Goal: Information Seeking & Learning: Learn about a topic

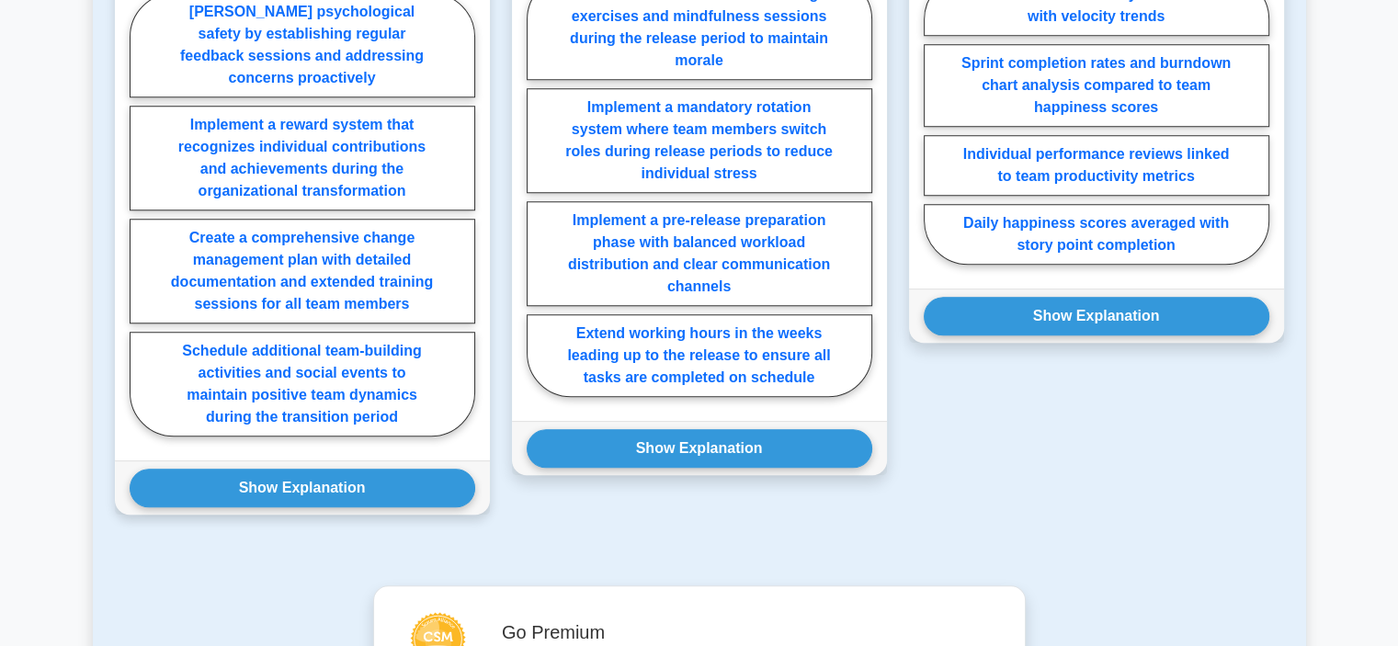
scroll to position [1548, 0]
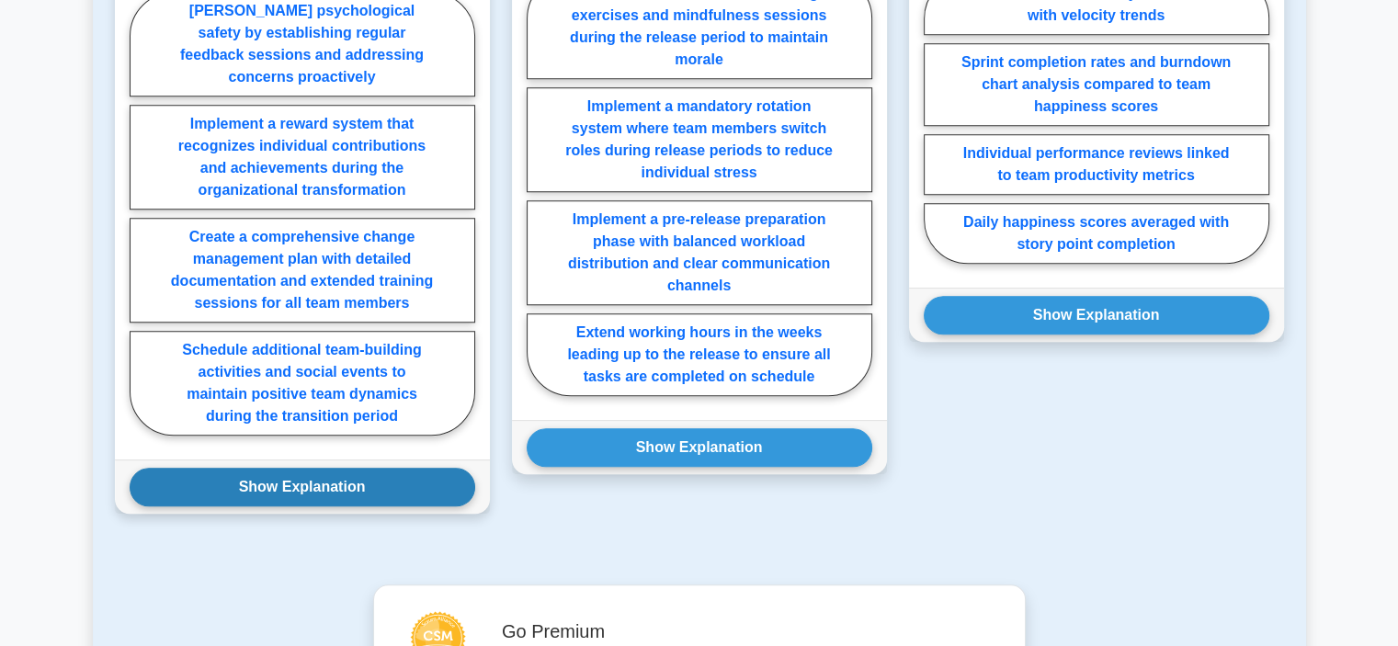
click at [343, 480] on button "Show Explanation" at bounding box center [303, 487] width 346 height 39
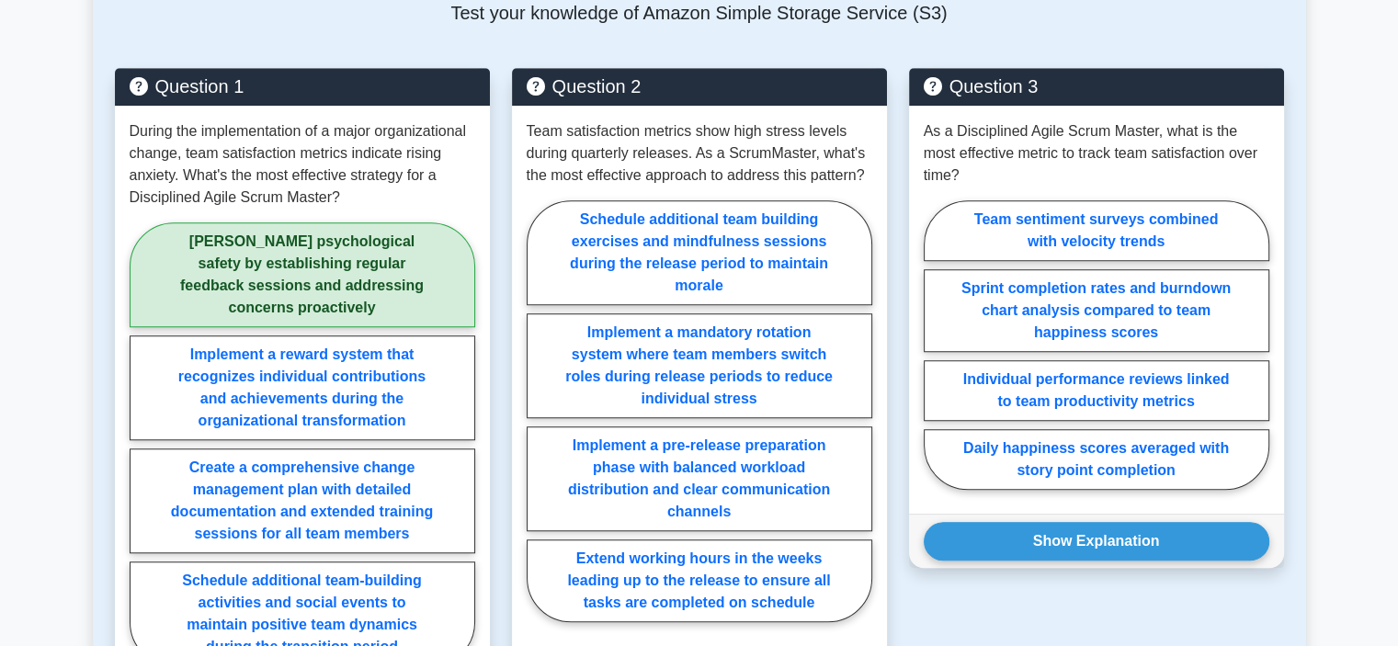
scroll to position [1320, 0]
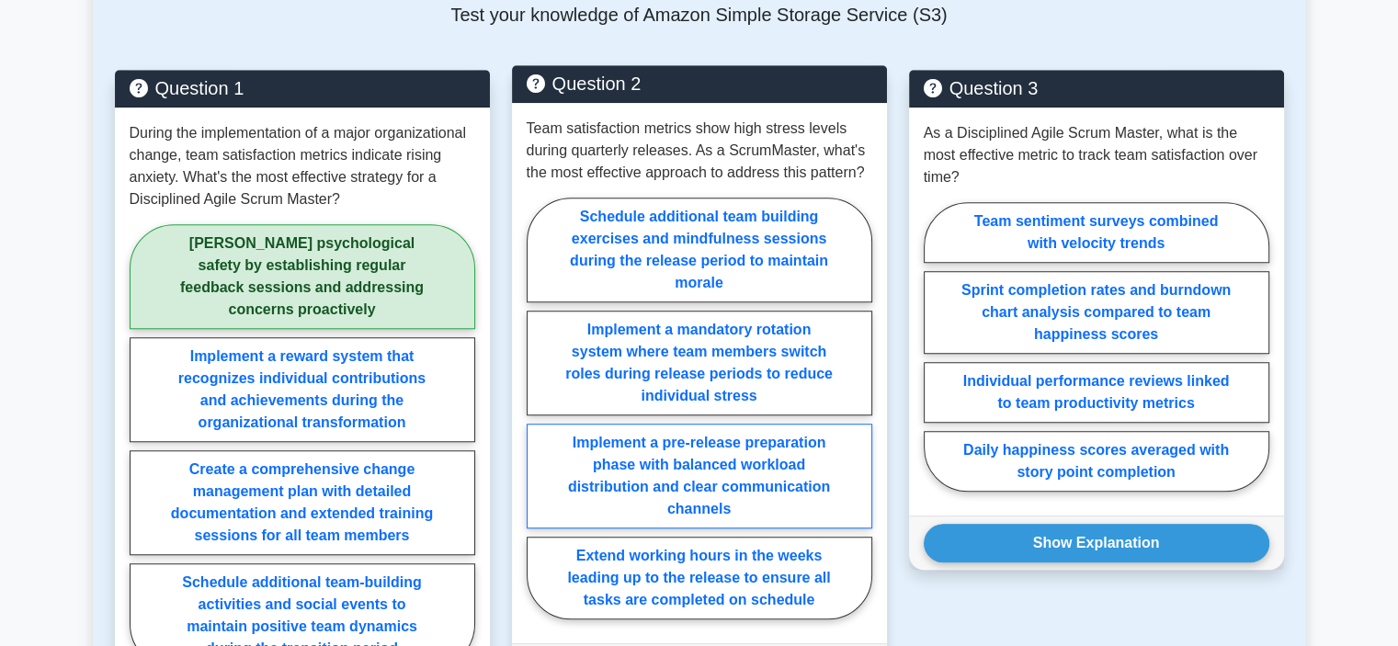
click at [784, 473] on label "Implement a pre-release preparation phase with balanced workload distribution a…" at bounding box center [700, 476] width 346 height 105
click at [539, 420] on input "Implement a pre-release preparation phase with balanced workload distribution a…" at bounding box center [533, 414] width 12 height 12
radio input "true"
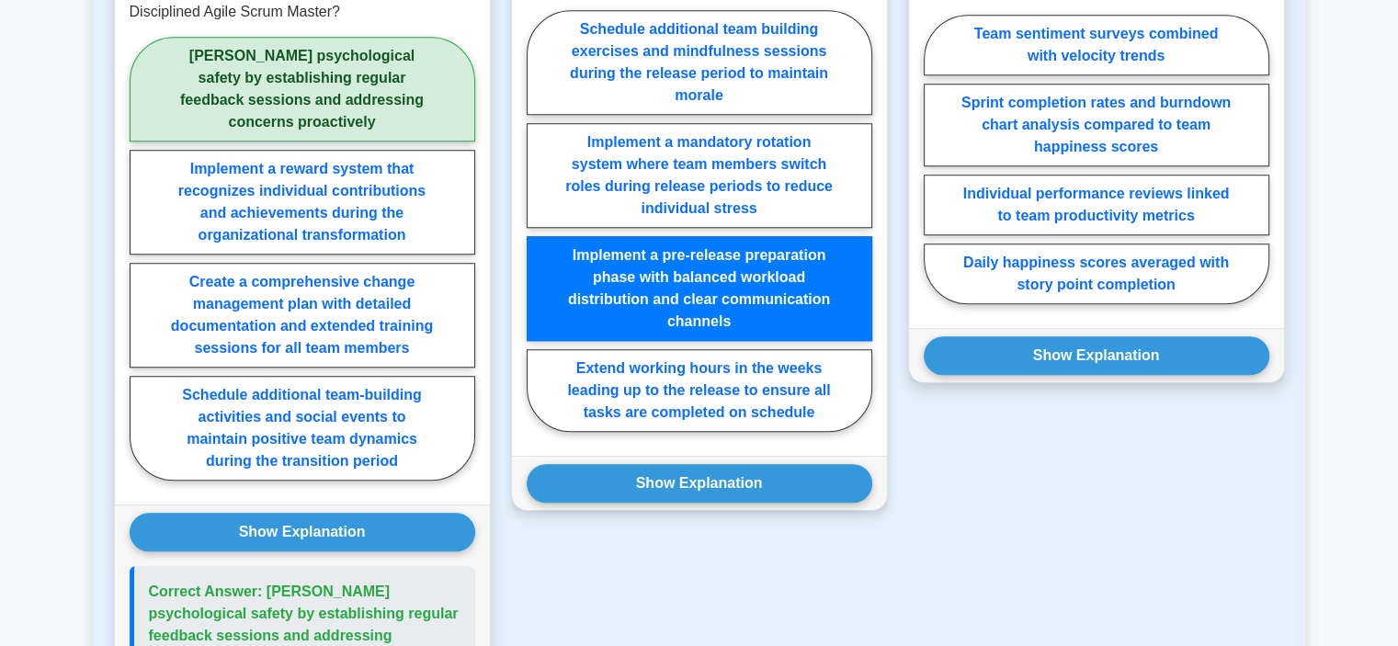
scroll to position [1521, 0]
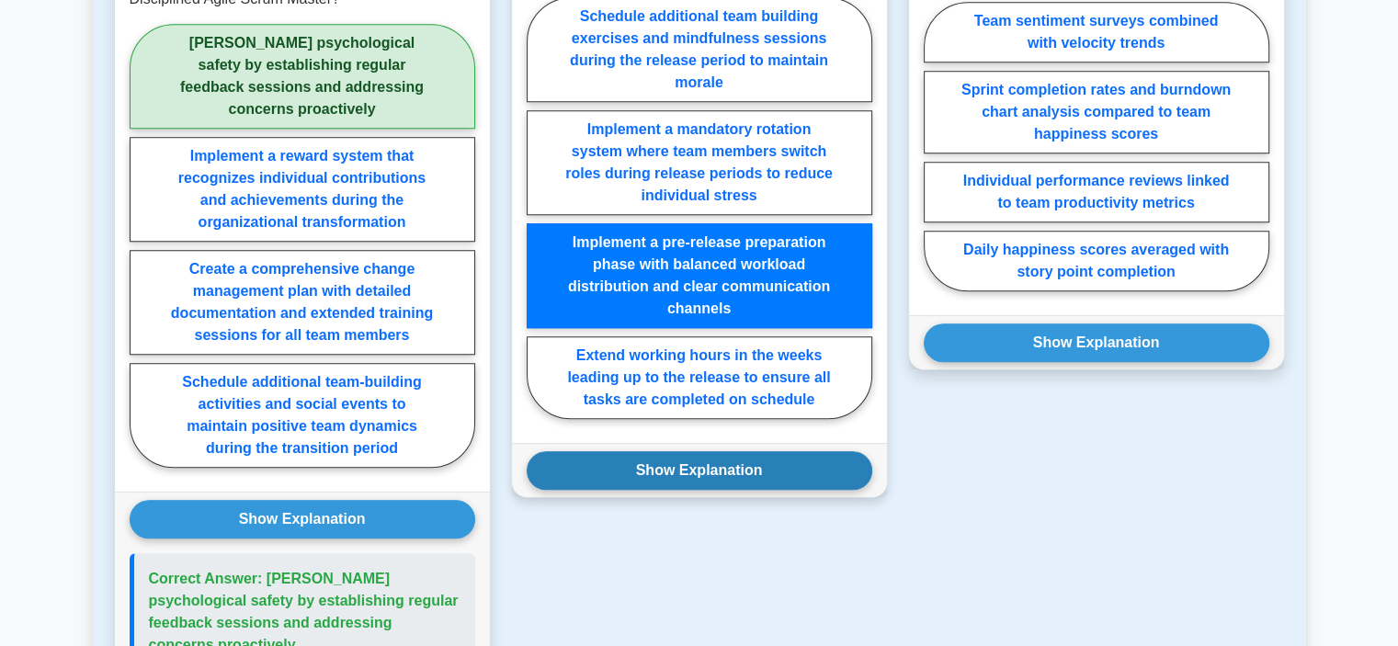
click at [754, 462] on button "Show Explanation" at bounding box center [700, 470] width 346 height 39
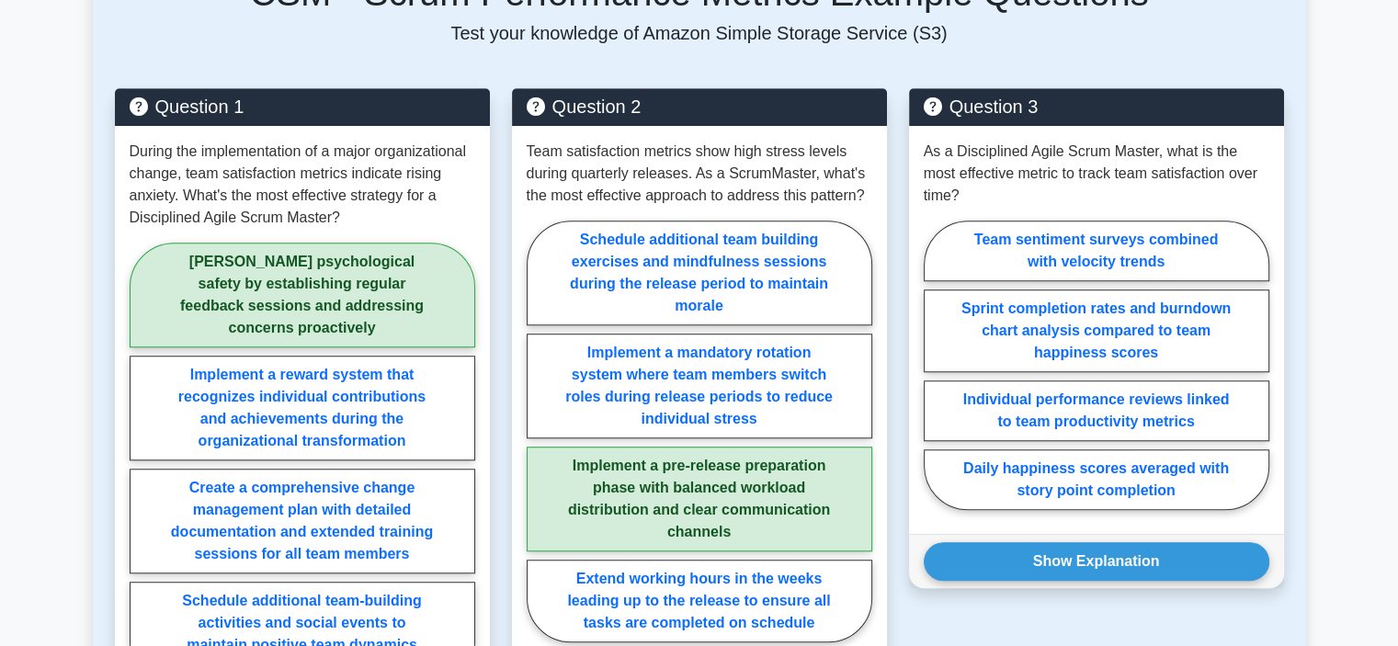
scroll to position [1308, 0]
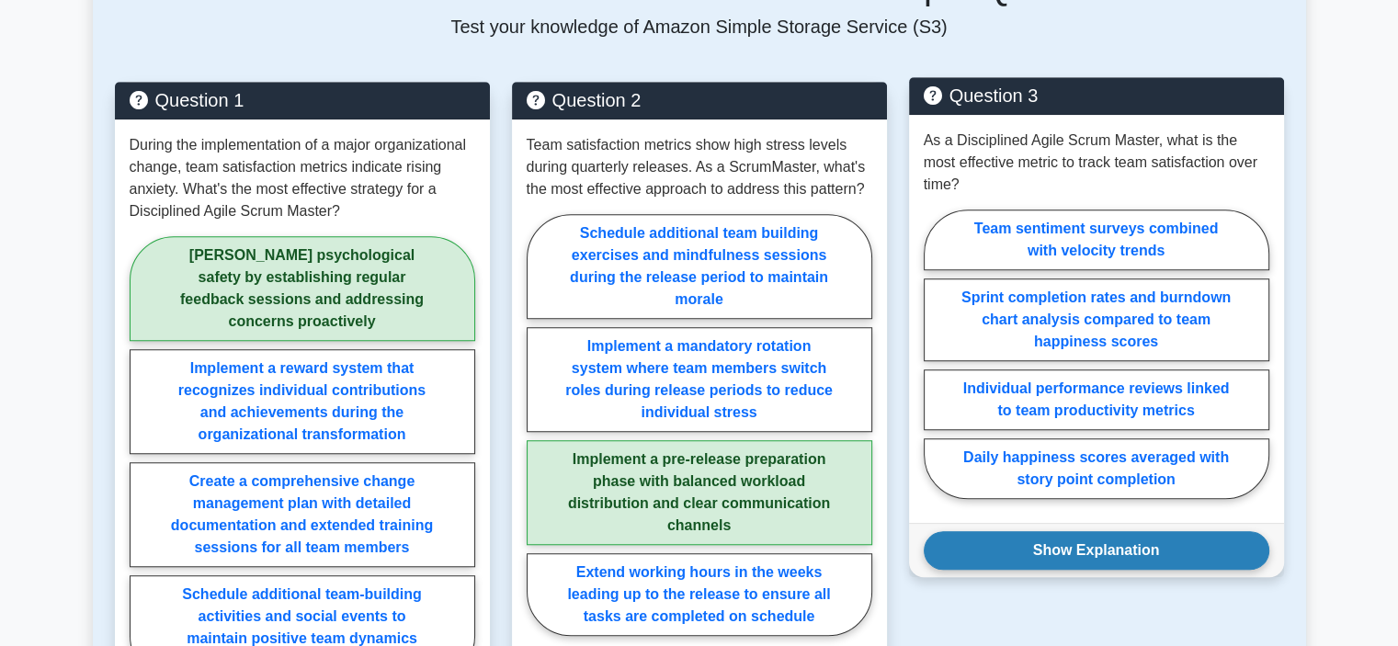
click at [1080, 552] on button "Show Explanation" at bounding box center [1097, 550] width 346 height 39
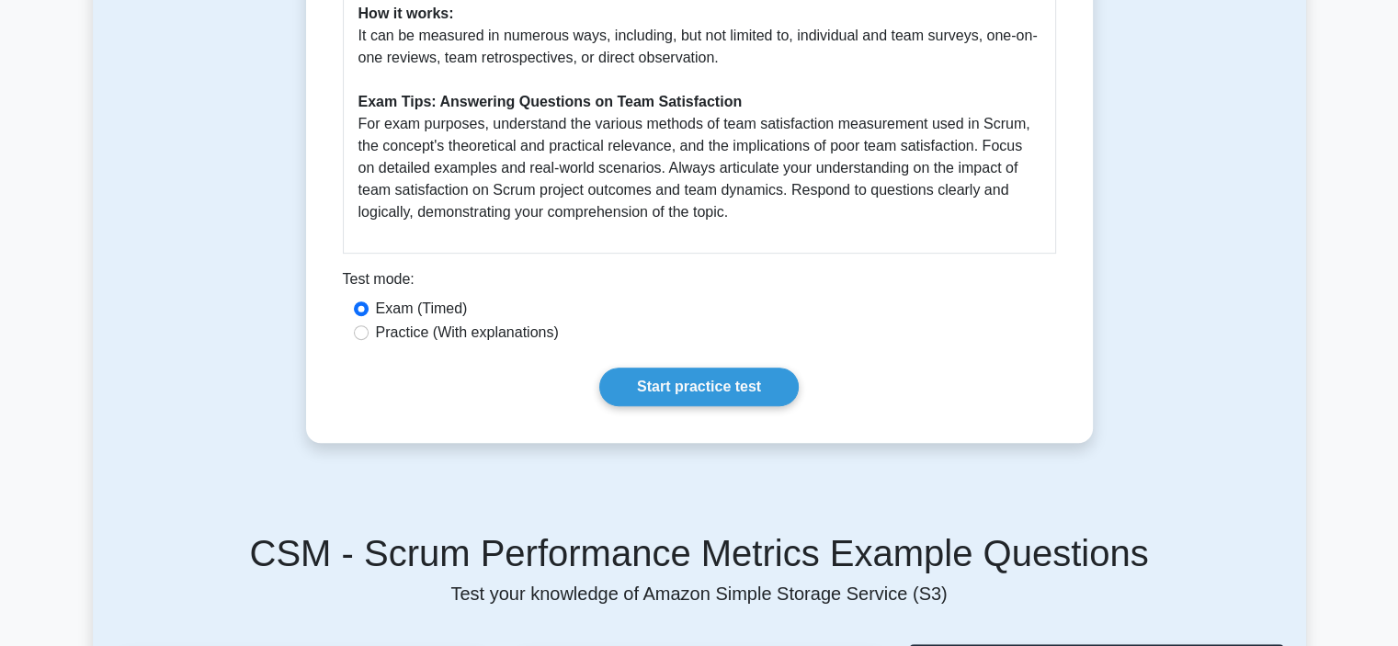
scroll to position [726, 0]
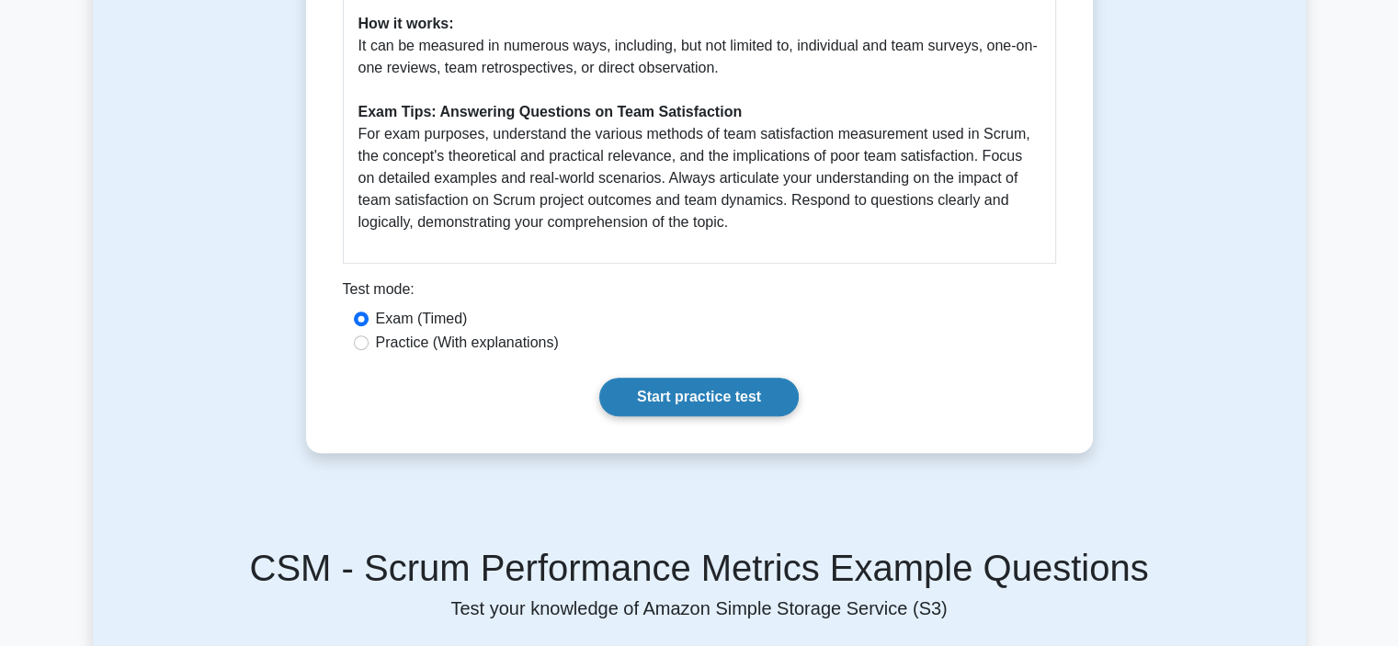
click at [717, 395] on link "Start practice test" at bounding box center [698, 397] width 199 height 39
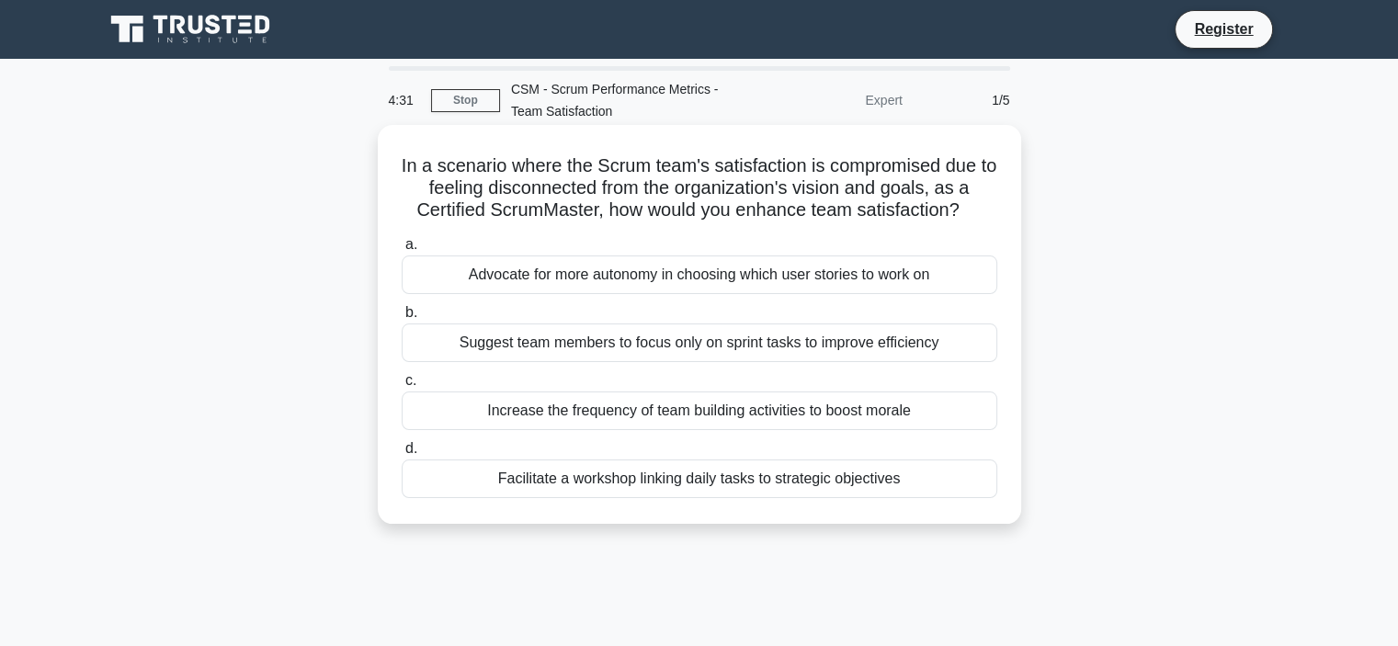
click at [738, 411] on div "Increase the frequency of team building activities to boost morale" at bounding box center [700, 411] width 596 height 39
click at [402, 387] on input "c. Increase the frequency of team building activities to boost morale" at bounding box center [402, 381] width 0 height 12
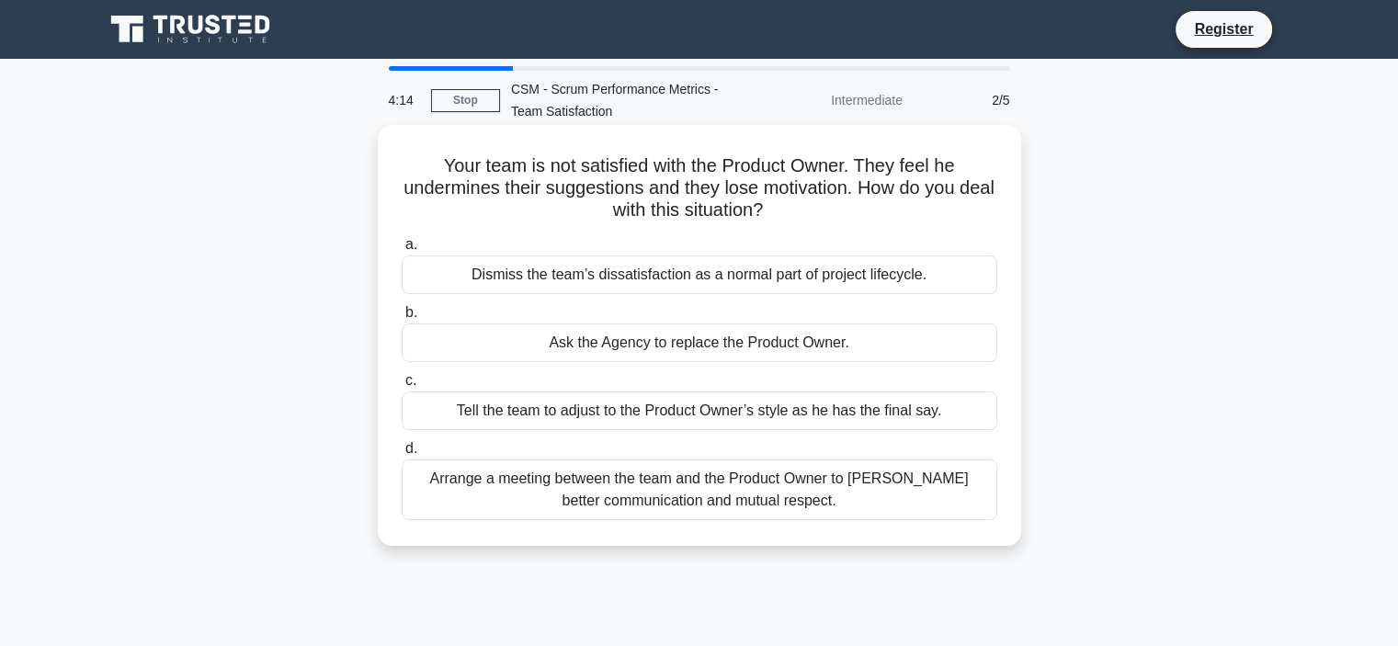
click at [805, 498] on div "Arrange a meeting between the team and the Product Owner to foster better commu…" at bounding box center [700, 490] width 596 height 61
click at [402, 455] on input "d. Arrange a meeting between the team and the Product Owner to foster better co…" at bounding box center [402, 449] width 0 height 12
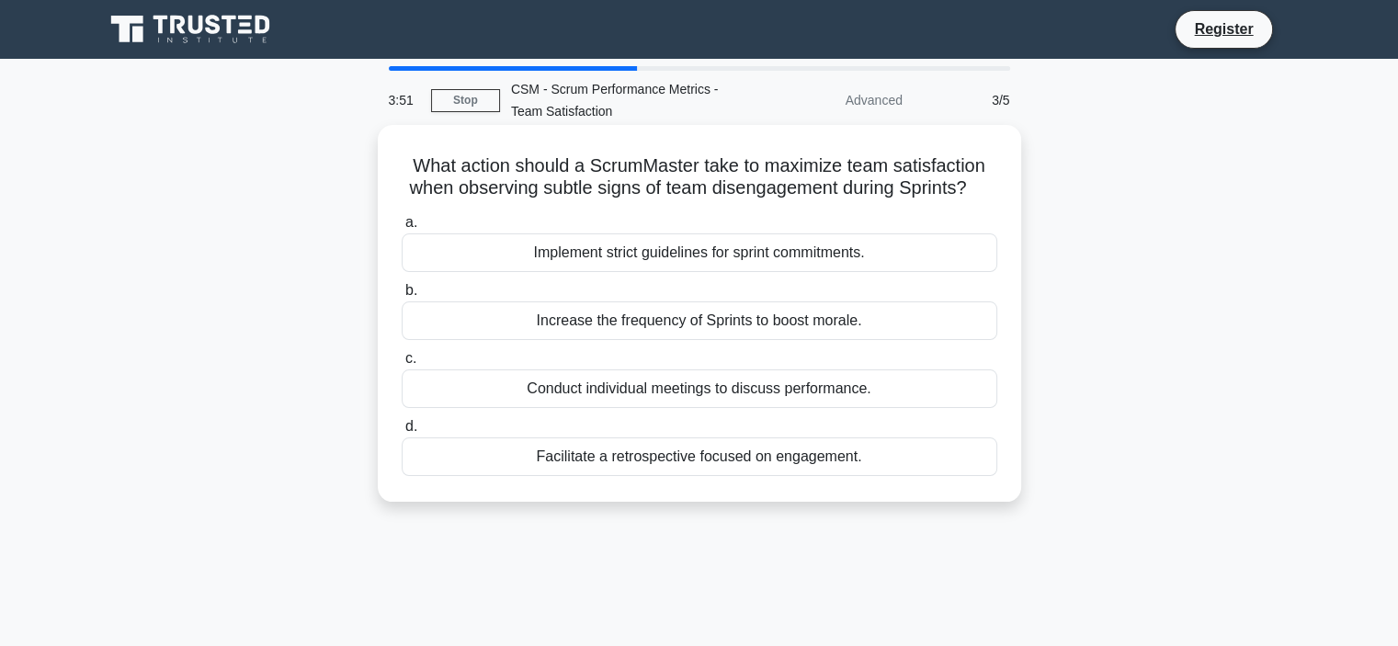
click at [790, 465] on div "Facilitate a retrospective focused on engagement." at bounding box center [700, 457] width 596 height 39
click at [402, 433] on input "d. Facilitate a retrospective focused on engagement." at bounding box center [402, 427] width 0 height 12
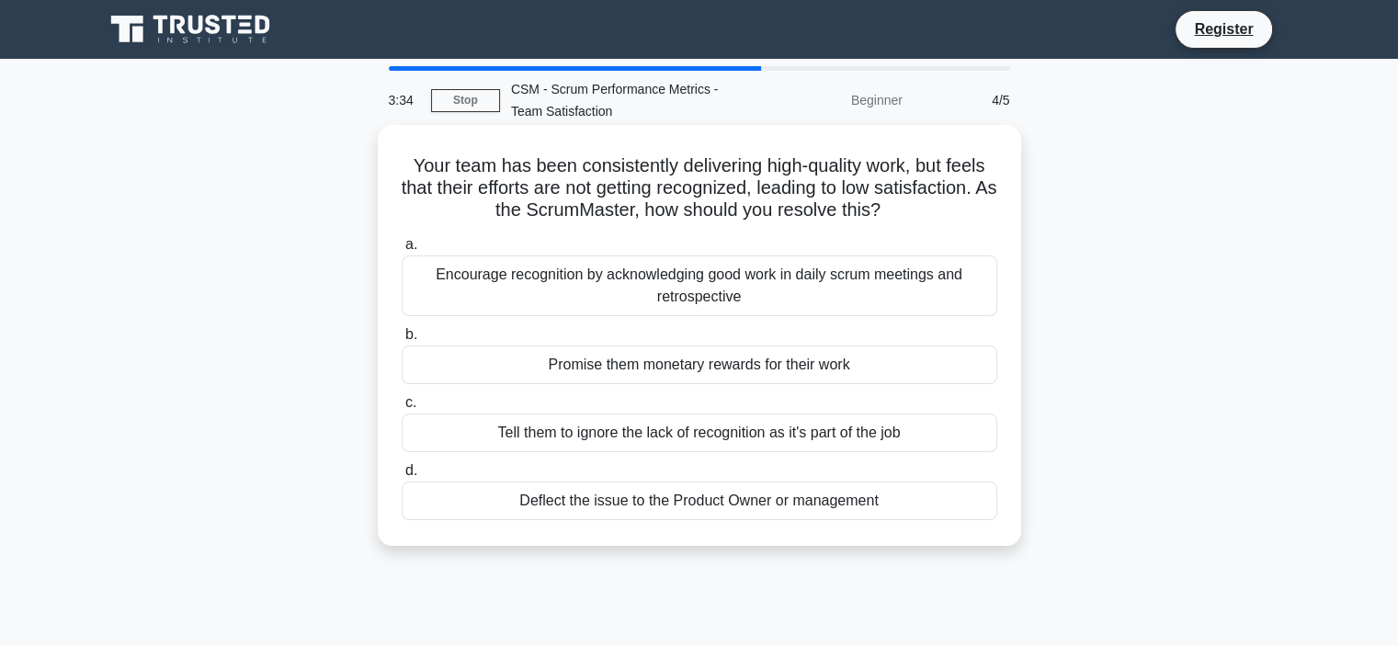
click at [832, 279] on div "Encourage recognition by acknowledging good work in daily scrum meetings and re…" at bounding box center [700, 286] width 596 height 61
click at [402, 251] on input "a. Encourage recognition by acknowledging good work in daily scrum meetings and…" at bounding box center [402, 245] width 0 height 12
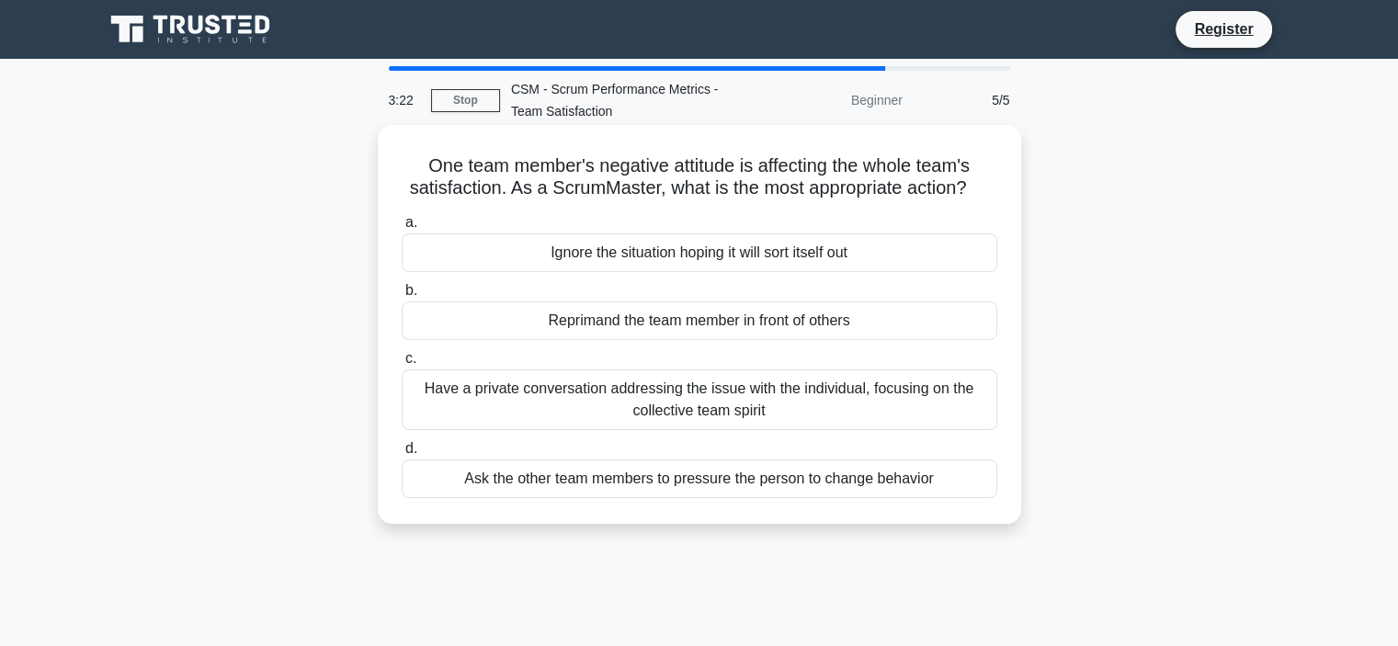
click at [858, 385] on div "Have a private conversation addressing the issue with the individual, focusing …" at bounding box center [700, 400] width 596 height 61
click at [402, 365] on input "c. Have a private conversation addressing the issue with the individual, focusi…" at bounding box center [402, 359] width 0 height 12
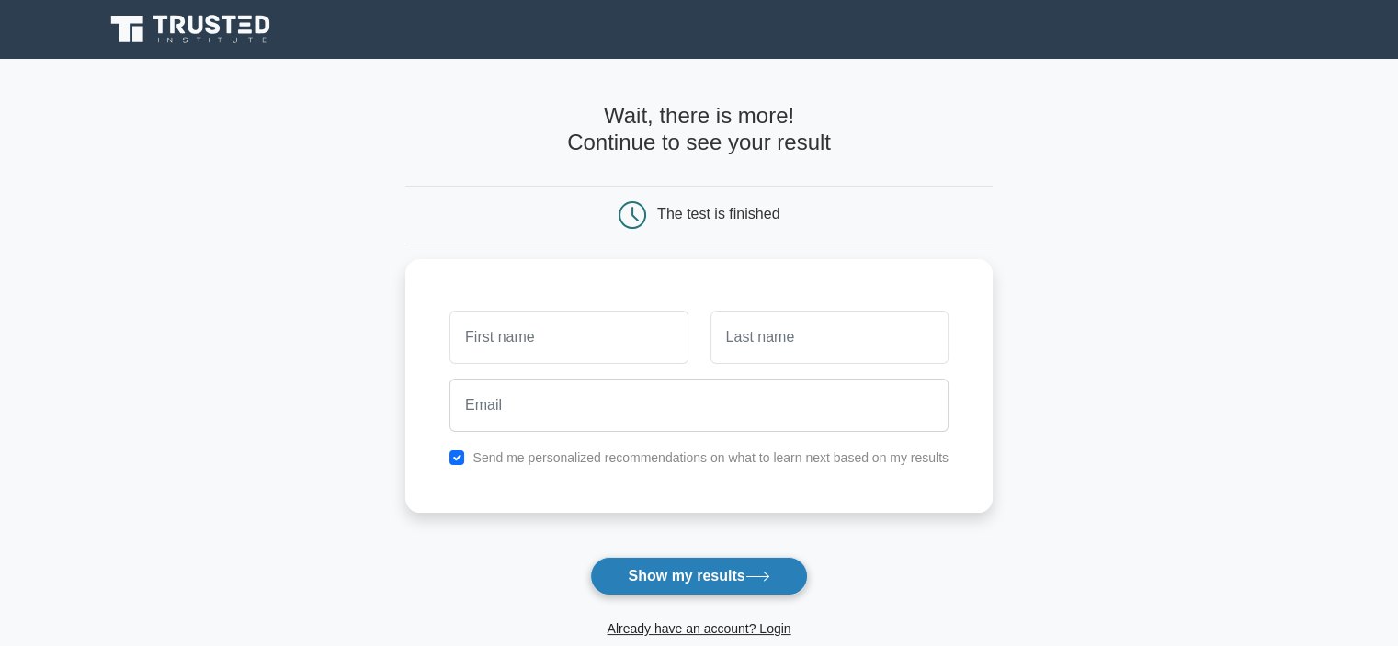
click at [707, 565] on button "Show my results" at bounding box center [698, 576] width 217 height 39
click at [456, 451] on input "checkbox" at bounding box center [457, 453] width 15 height 15
checkbox input "false"
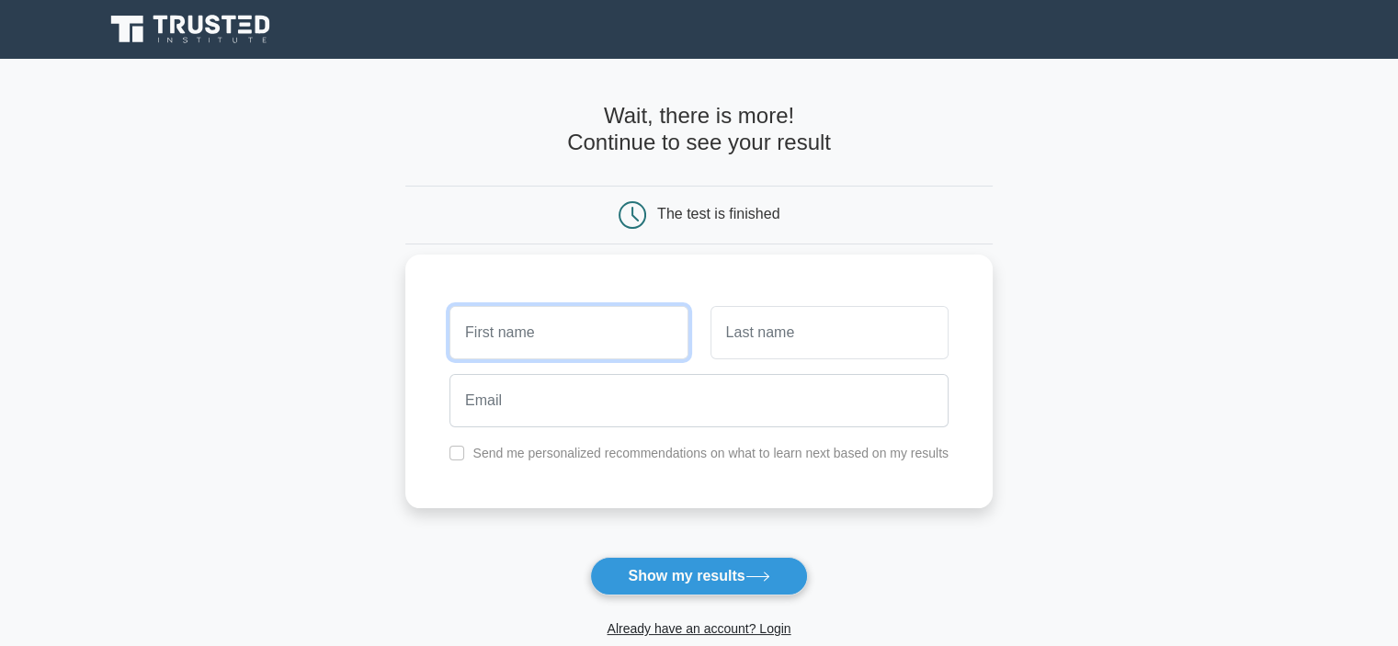
click at [523, 335] on input "text" at bounding box center [569, 332] width 238 height 53
type input "Saee"
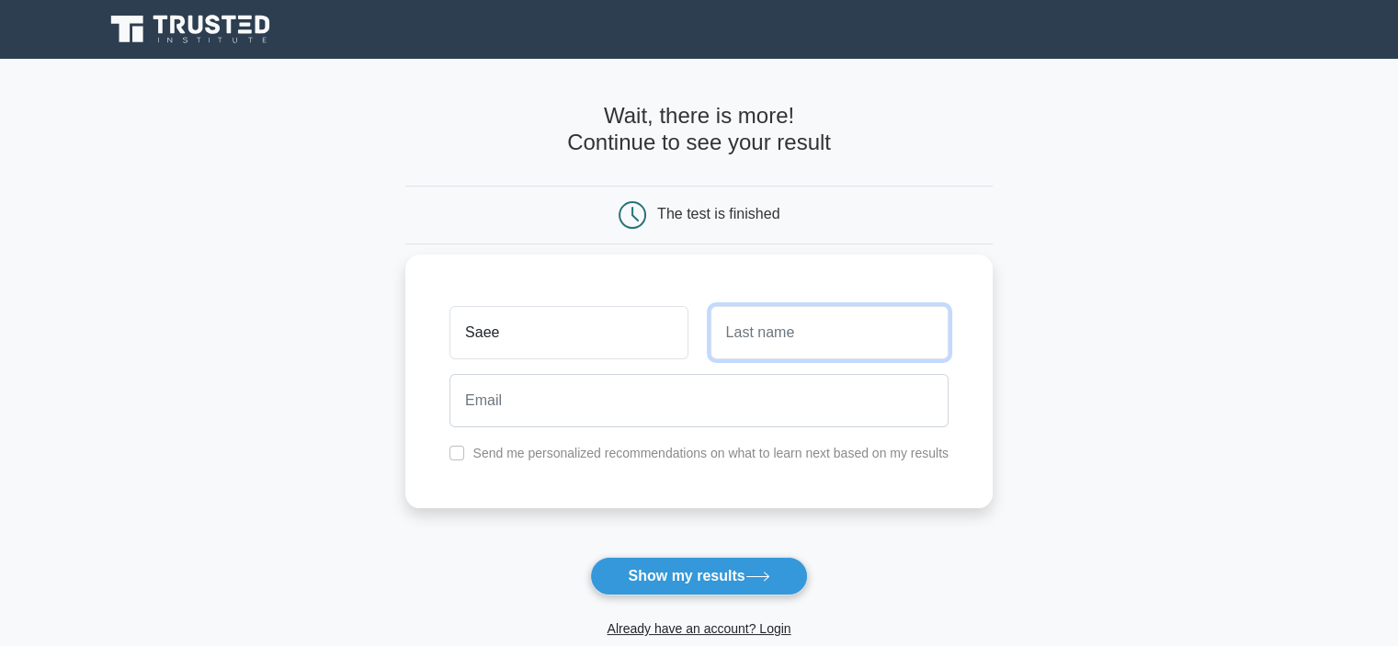
click at [769, 324] on input "text" at bounding box center [830, 332] width 238 height 53
type input "[PERSON_NAME]"
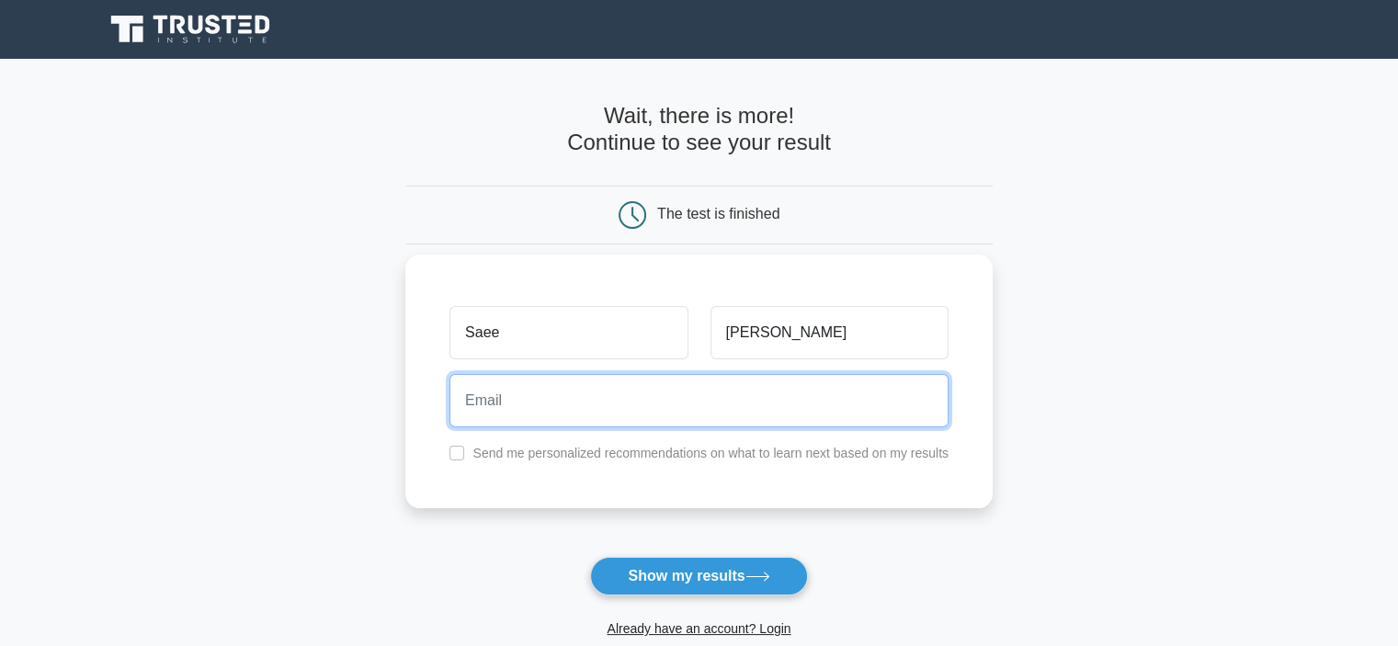
click at [745, 413] on input "email" at bounding box center [699, 400] width 499 height 53
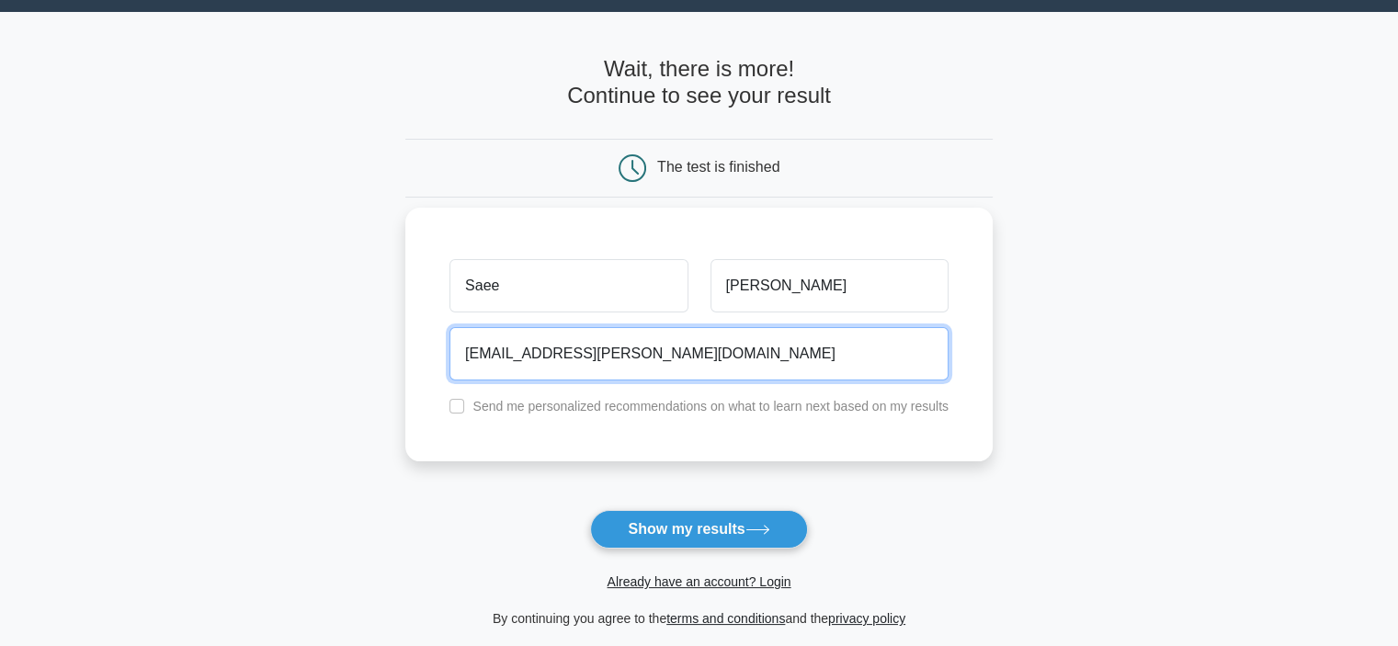
scroll to position [59, 0]
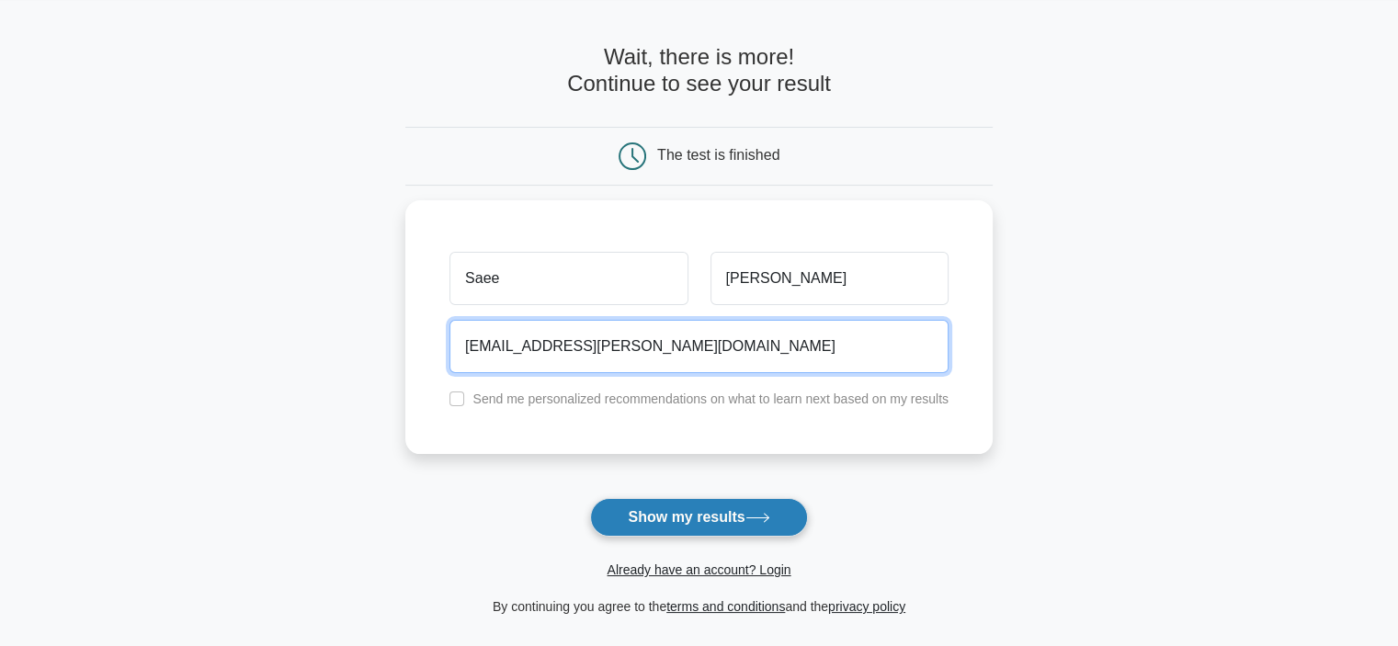
type input "[EMAIL_ADDRESS][PERSON_NAME][DOMAIN_NAME]"
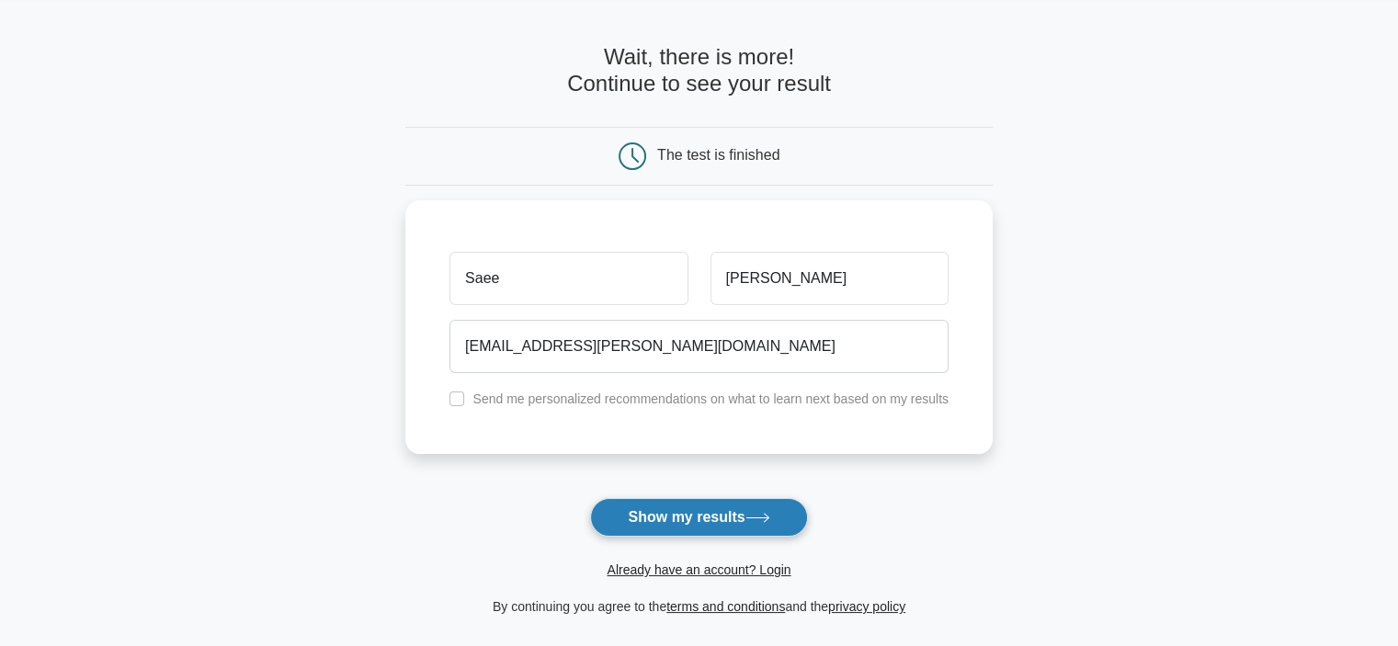
click at [723, 512] on button "Show my results" at bounding box center [698, 517] width 217 height 39
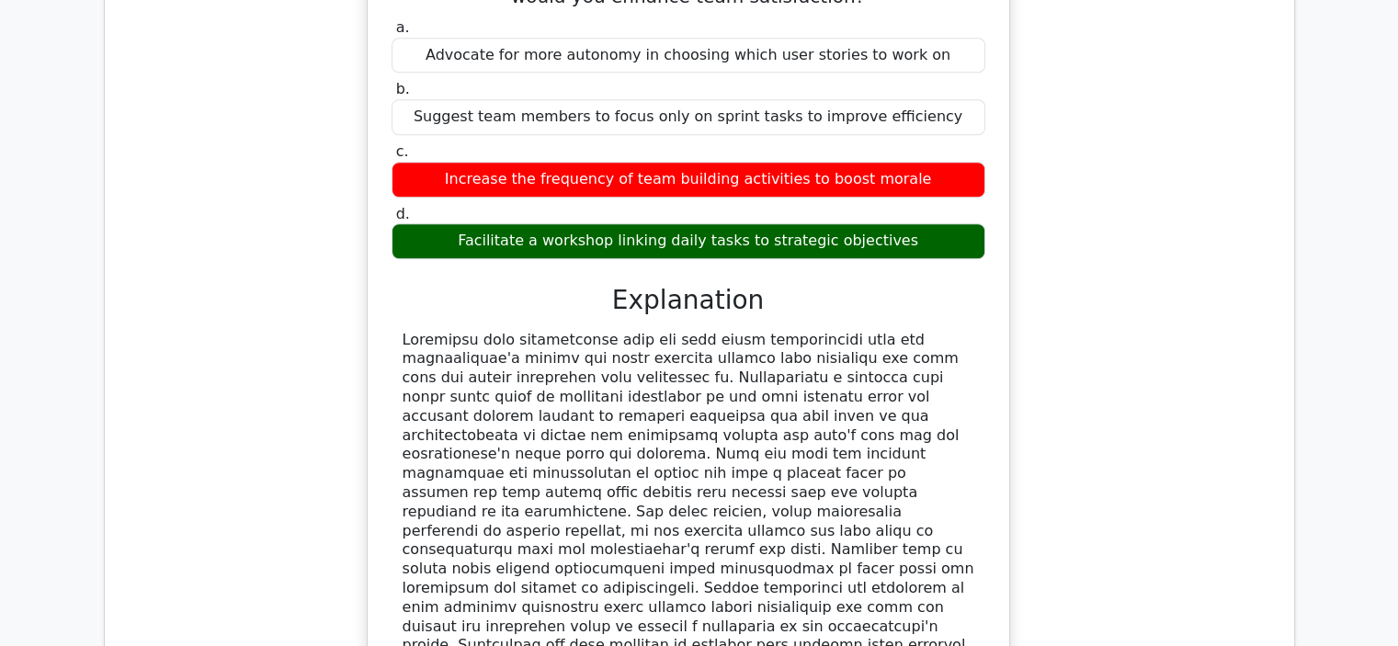
scroll to position [1616, 0]
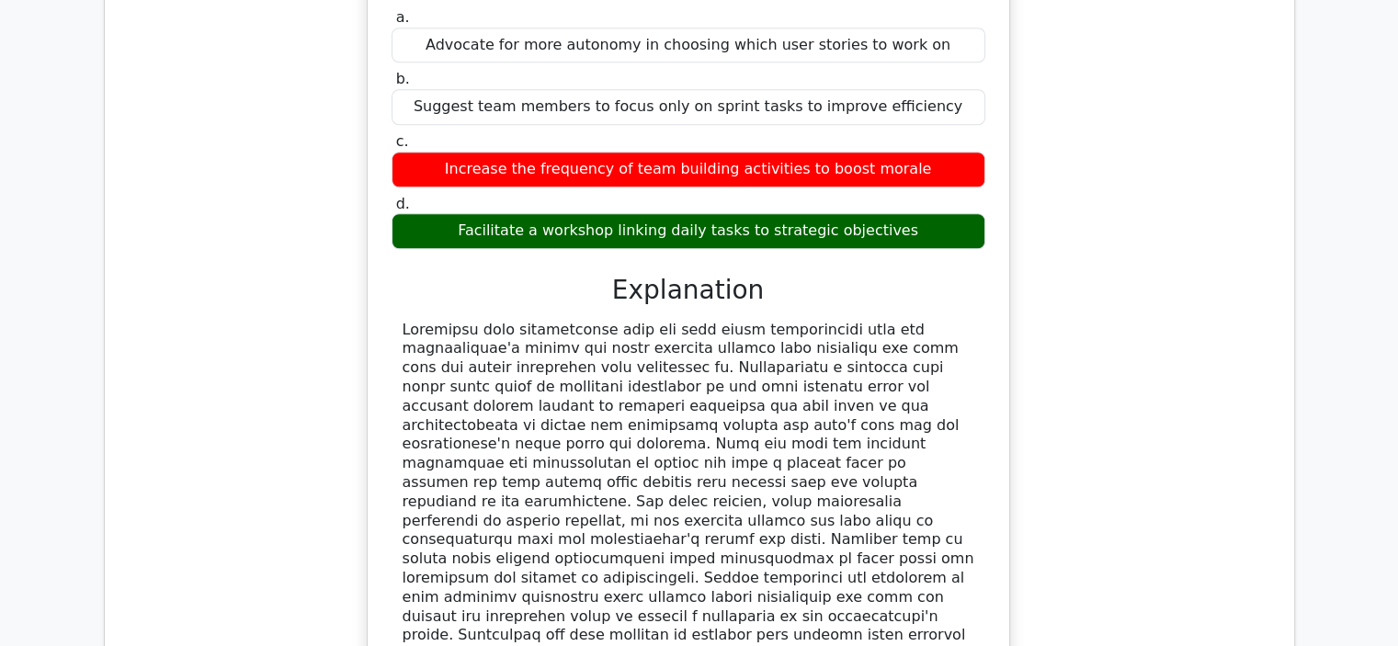
drag, startPoint x: 401, startPoint y: 234, endPoint x: 445, endPoint y: 540, distance: 308.4
click at [445, 540] on div at bounding box center [689, 512] width 572 height 382
copy div "Enhancing team satisfaction when the team feels disconnected from the organizat…"
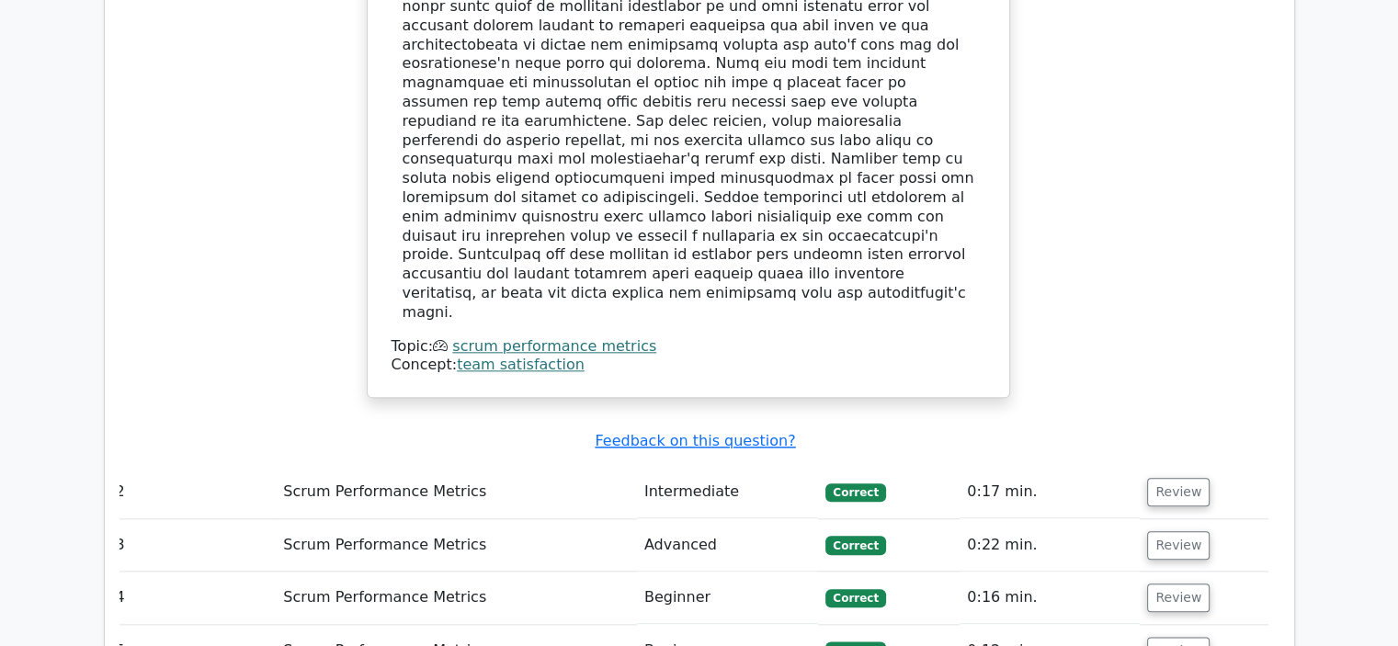
scroll to position [0, 0]
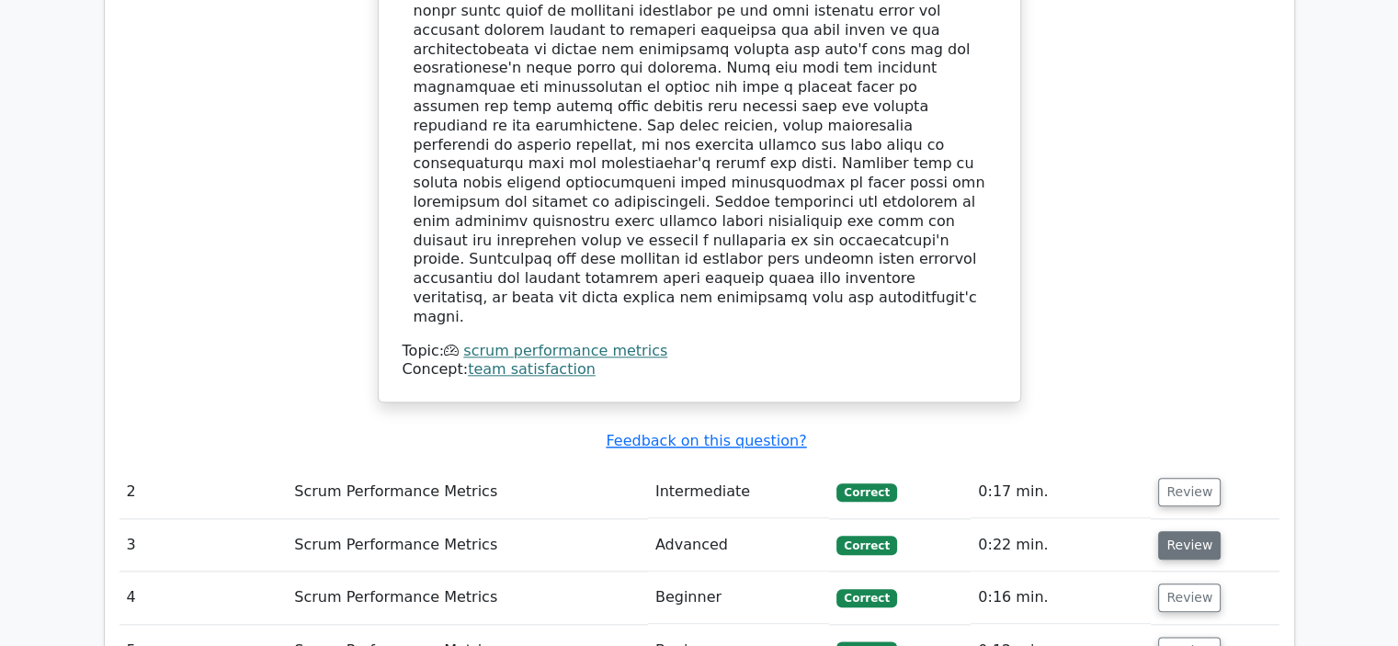
click at [1194, 531] on button "Review" at bounding box center [1189, 545] width 63 height 28
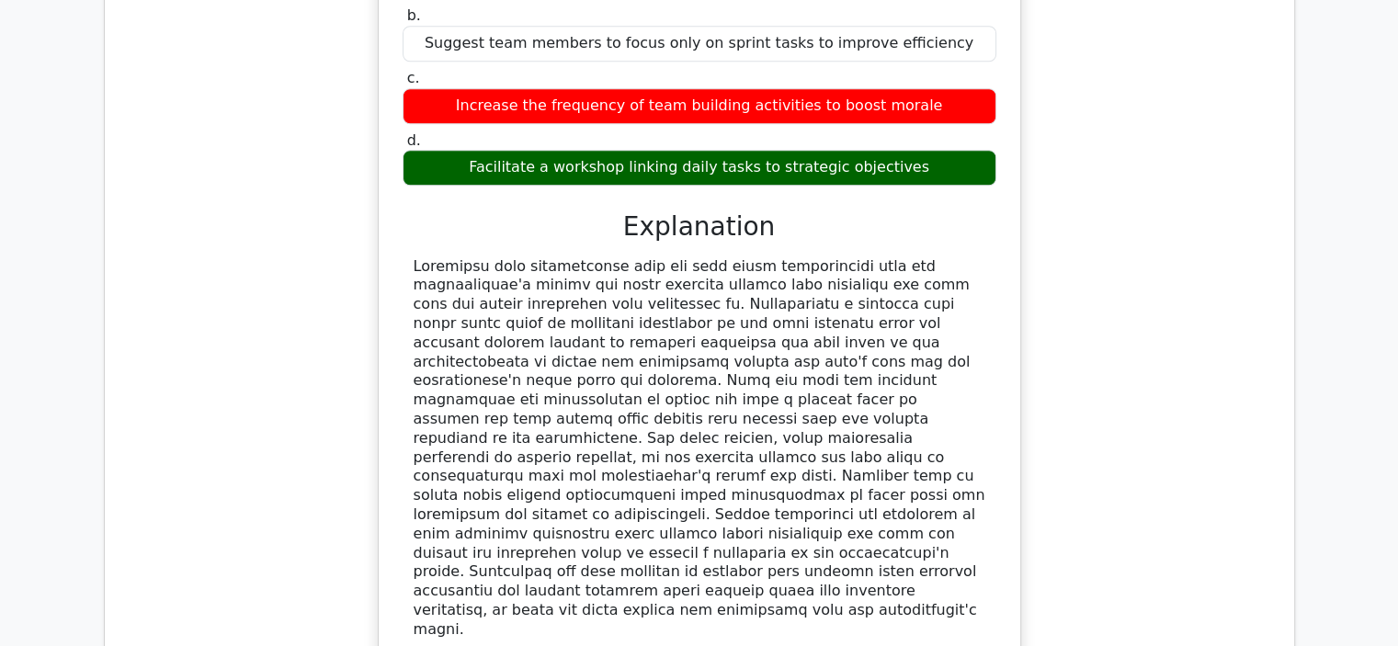
scroll to position [1679, 0]
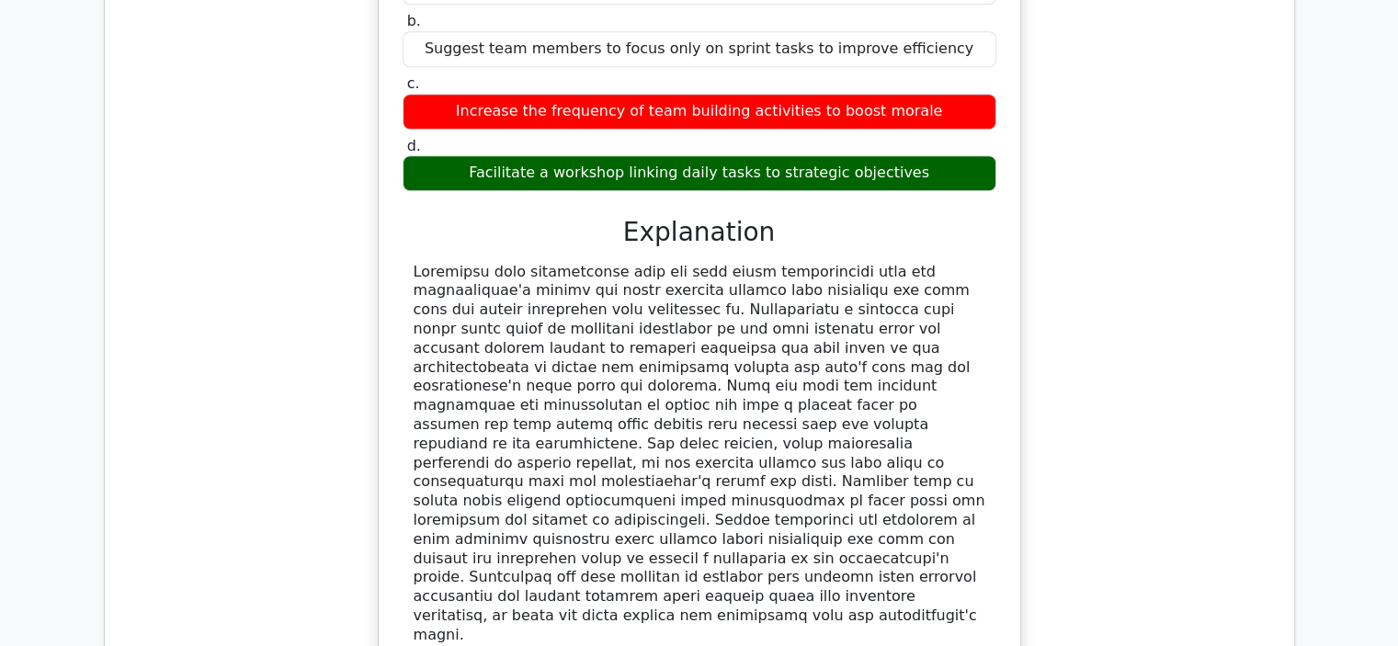
click at [1109, 480] on div "In a scenario where the Scrum team's satisfaction is compromised due to feeling…" at bounding box center [700, 282] width 1160 height 923
